Goal: Task Accomplishment & Management: Manage account settings

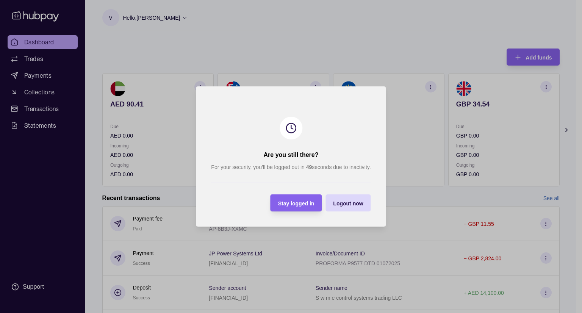
click at [494, 276] on div at bounding box center [291, 156] width 582 height 313
drag, startPoint x: 443, startPoint y: 292, endPoint x: 424, endPoint y: 265, distance: 33.4
click at [450, 288] on div at bounding box center [291, 156] width 582 height 313
click at [300, 210] on div "Stay logged in" at bounding box center [291, 202] width 48 height 17
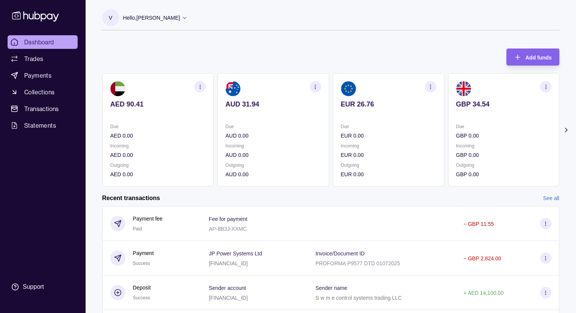
click at [56, 44] on link "Dashboard" at bounding box center [43, 42] width 70 height 14
click at [52, 59] on link "Trades" at bounding box center [43, 59] width 70 height 14
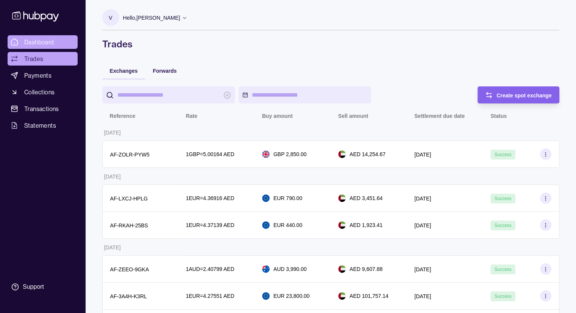
click at [48, 42] on span "Dashboard" at bounding box center [39, 41] width 30 height 9
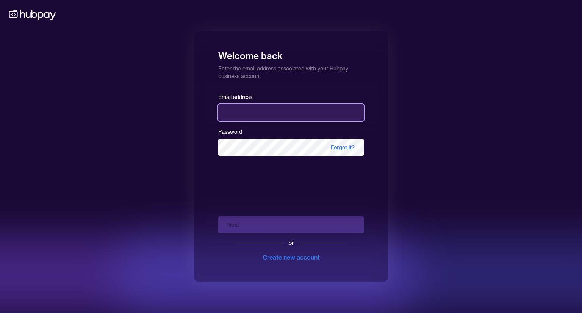
click at [237, 112] on input "email" at bounding box center [290, 112] width 145 height 17
type input "**********"
